Goal: Task Accomplishment & Management: Manage account settings

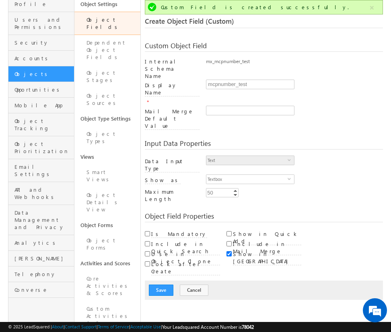
click at [111, 22] on link "Object Fields" at bounding box center [107, 23] width 66 height 23
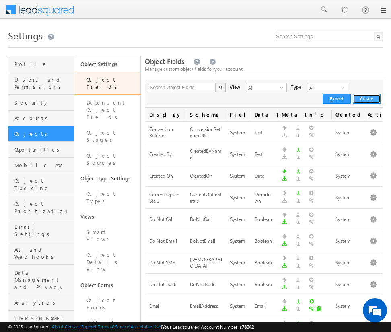
click at [364, 97] on button "Create" at bounding box center [367, 99] width 28 height 10
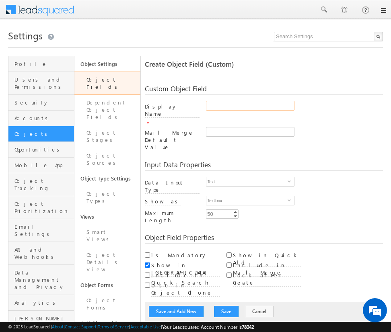
click at [250, 106] on input "Display Name" at bounding box center [250, 106] width 88 height 10
type input "mcp_dropdown_test"
click at [222, 306] on button "Save" at bounding box center [226, 311] width 25 height 11
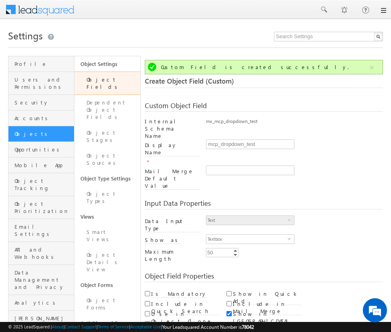
scroll to position [60, 0]
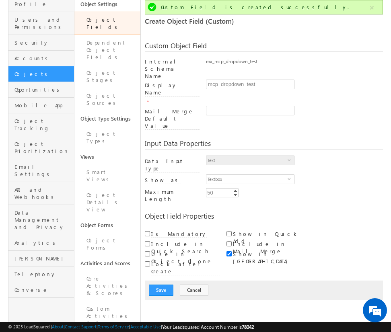
click at [115, 21] on link "Object Fields" at bounding box center [107, 23] width 66 height 23
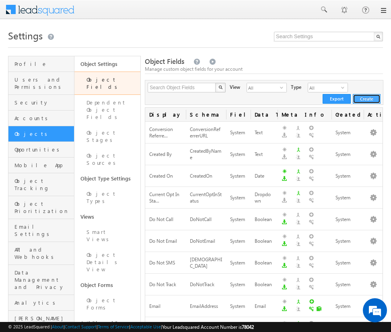
click at [364, 96] on button "Create" at bounding box center [367, 99] width 28 height 10
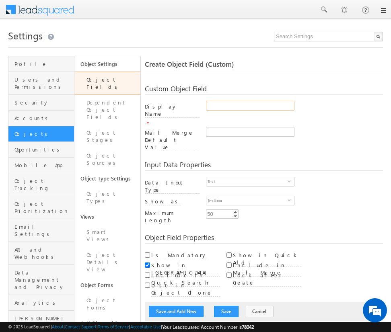
click at [250, 106] on input "Display Name" at bounding box center [250, 106] width 88 height 10
type input "mcp_number_test_1"
click at [222, 306] on button "Save" at bounding box center [226, 311] width 25 height 11
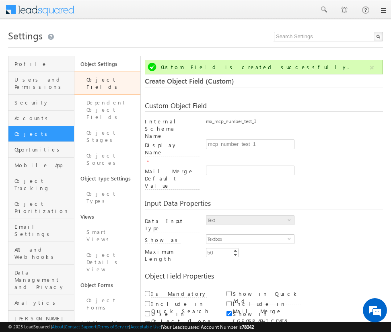
scroll to position [60, 0]
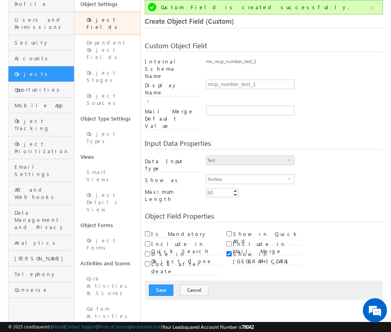
click at [101, 17] on link "Object Fields" at bounding box center [107, 23] width 66 height 23
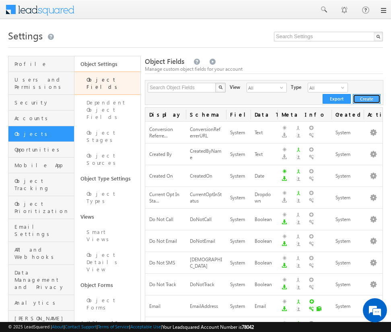
click at [368, 99] on button "Create" at bounding box center [367, 99] width 28 height 10
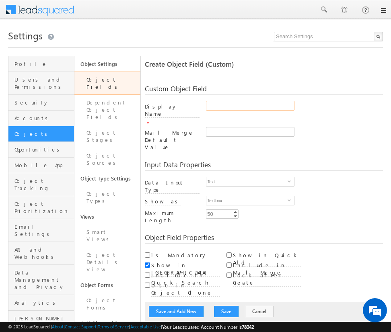
click at [250, 106] on input "Display Name" at bounding box center [250, 106] width 88 height 10
type input "mcp_dd_number_test"
click at [222, 306] on button "Save" at bounding box center [226, 311] width 25 height 11
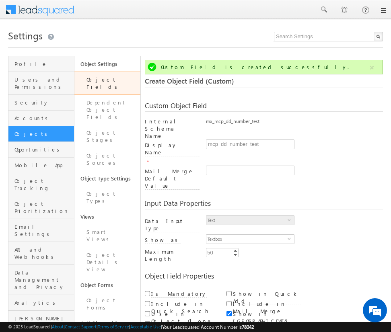
scroll to position [60, 0]
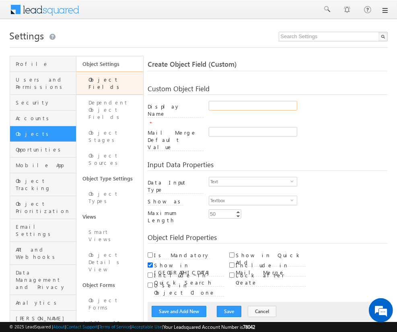
click at [253, 106] on input "Display Name" at bounding box center [253, 106] width 88 height 10
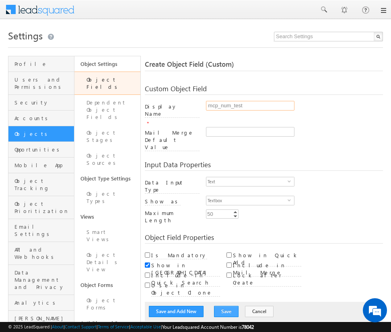
type input "mcp_num_test"
click at [222, 306] on button "Save" at bounding box center [226, 311] width 25 height 11
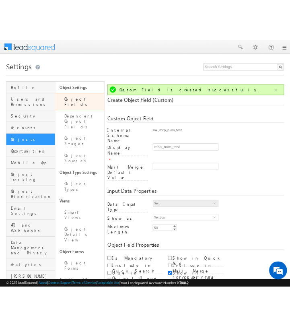
scroll to position [60, 0]
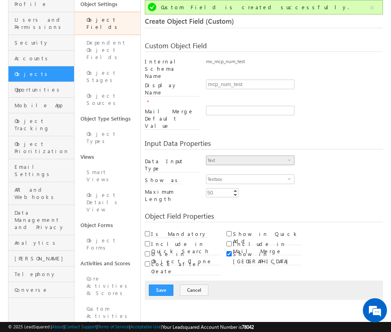
click at [214, 156] on span "Text" at bounding box center [246, 160] width 81 height 9
